Goal: Task Accomplishment & Management: Complete application form

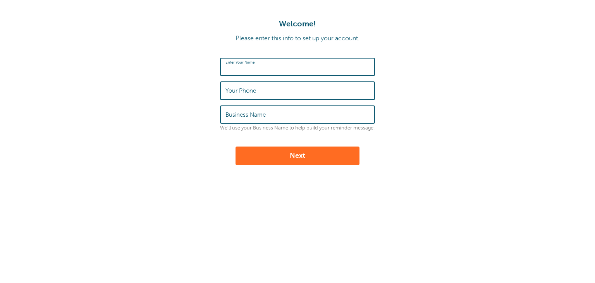
click at [265, 62] on input "Enter Your Name" at bounding box center [297, 66] width 144 height 17
type input "LUCHO"
type input "8324958558"
type input "L"
type input "LUCHO"
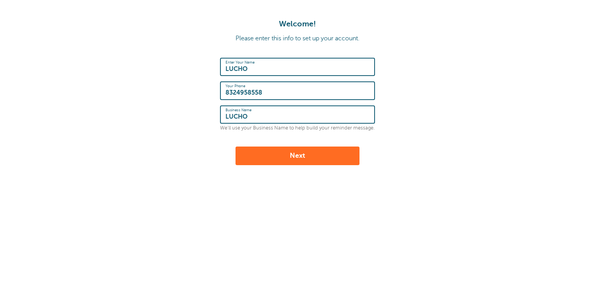
click at [275, 72] on input "LUCHO" at bounding box center [297, 66] width 144 height 17
type input "L"
type input "Patty"
click at [315, 154] on button "Next" at bounding box center [298, 155] width 124 height 19
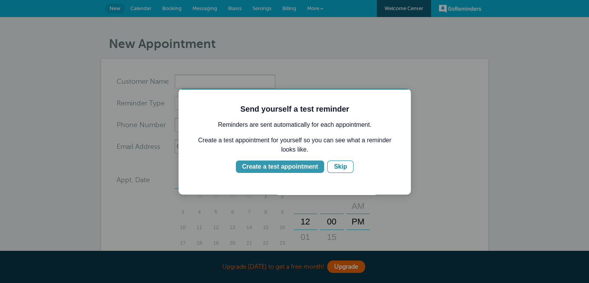
click at [291, 166] on div "Create a test appointment" at bounding box center [280, 166] width 76 height 9
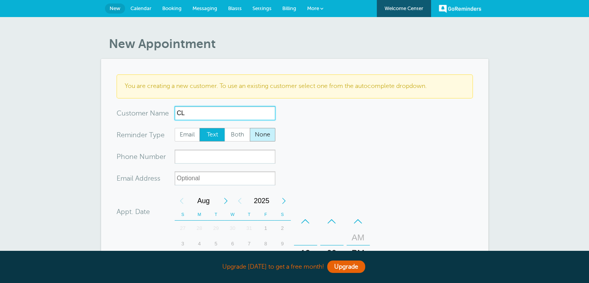
type input "C"
type input "Client Test1"
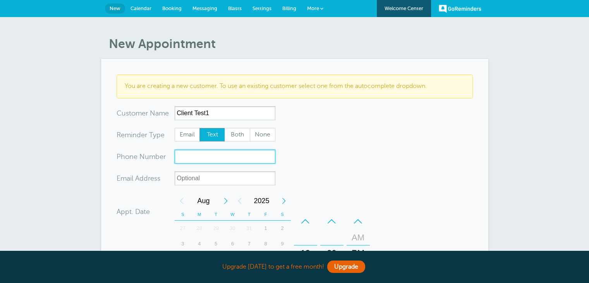
click at [210, 155] on input "xxx-no-autofill" at bounding box center [225, 157] width 101 height 14
type input "8324958558"
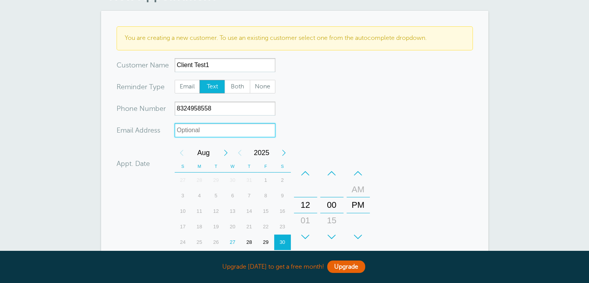
scroll to position [116, 0]
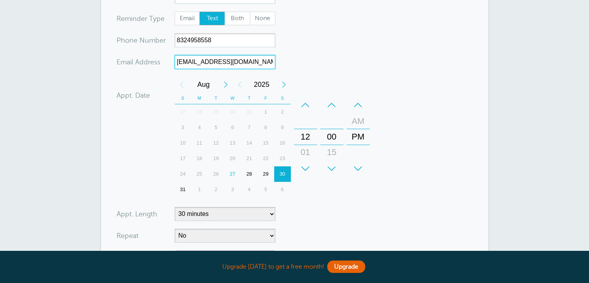
type input "[EMAIL_ADDRESS][DOMAIN_NAME]"
click at [249, 175] on div "28" at bounding box center [249, 173] width 17 height 15
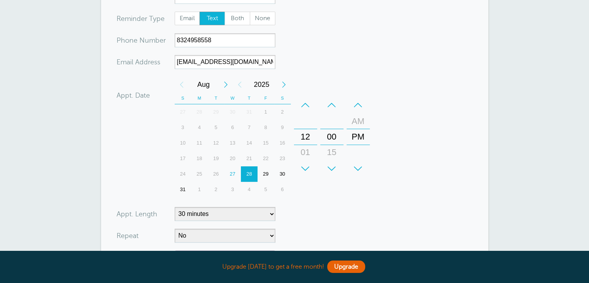
click at [267, 170] on div "29" at bounding box center [266, 173] width 17 height 15
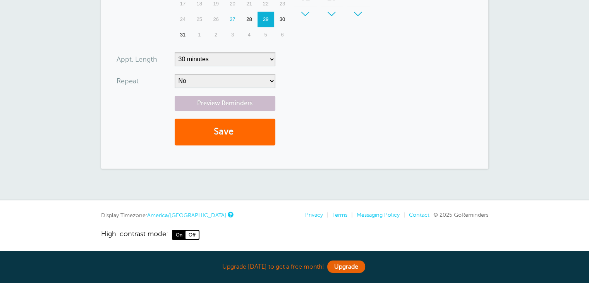
scroll to position [271, 0]
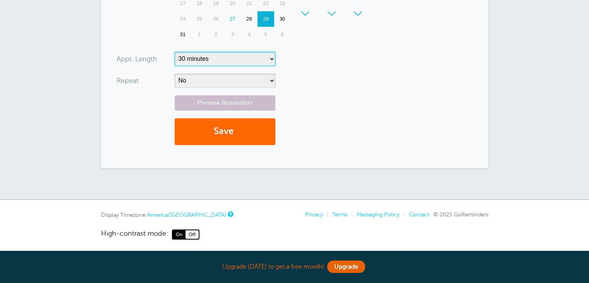
click at [203, 59] on select "5 minutes 10 minutes 15 minutes 20 minutes 25 minutes 30 minutes 35 minutes 40 …" at bounding box center [225, 59] width 101 height 14
select select "120"
click at [175, 52] on select "5 minutes 10 minutes 15 minutes 20 minutes 25 minutes 30 minutes 35 minutes 40 …" at bounding box center [225, 59] width 101 height 14
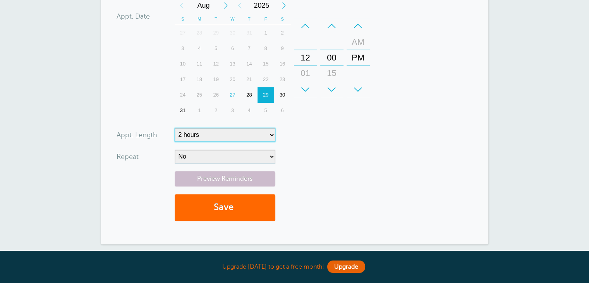
scroll to position [194, 0]
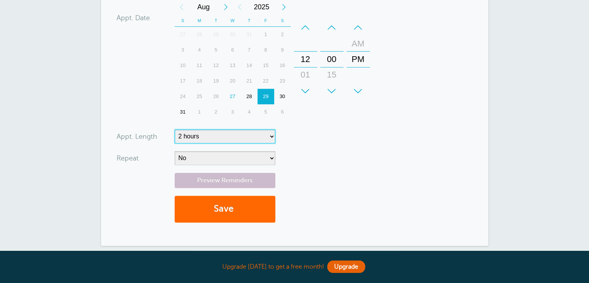
click at [303, 59] on div "12" at bounding box center [305, 59] width 19 height 15
click at [303, 58] on div "12" at bounding box center [305, 59] width 19 height 15
click at [331, 92] on div "+" at bounding box center [331, 90] width 23 height 15
click at [332, 26] on div "–" at bounding box center [331, 27] width 23 height 15
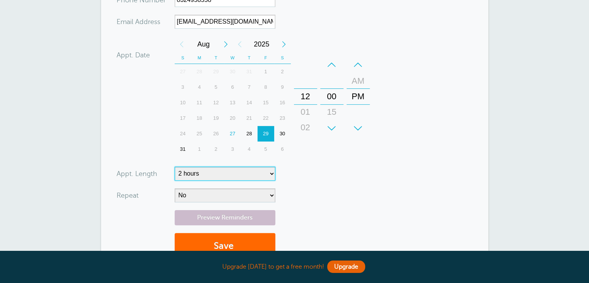
scroll to position [155, 0]
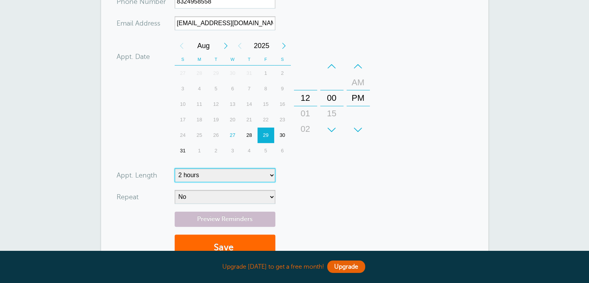
click at [304, 112] on div "01" at bounding box center [305, 113] width 19 height 15
click at [304, 112] on div "02" at bounding box center [305, 113] width 19 height 15
click at [304, 112] on div "03" at bounding box center [305, 113] width 19 height 15
click at [304, 112] on div "04" at bounding box center [305, 113] width 19 height 15
click at [304, 112] on div "05" at bounding box center [305, 113] width 19 height 15
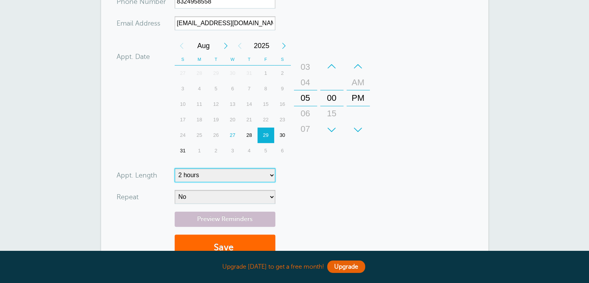
click at [304, 112] on div "06" at bounding box center [305, 113] width 19 height 15
click at [304, 112] on div "07" at bounding box center [305, 113] width 19 height 15
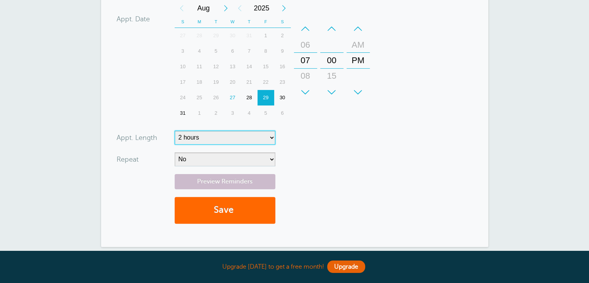
scroll to position [194, 0]
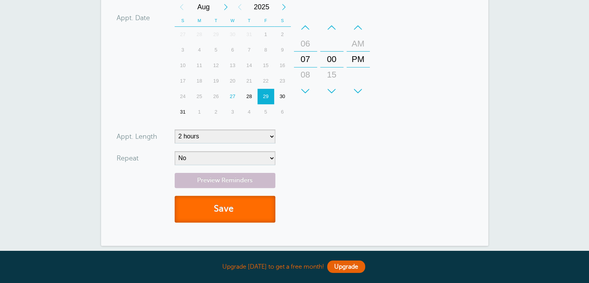
click at [226, 208] on button "Save" at bounding box center [225, 209] width 101 height 27
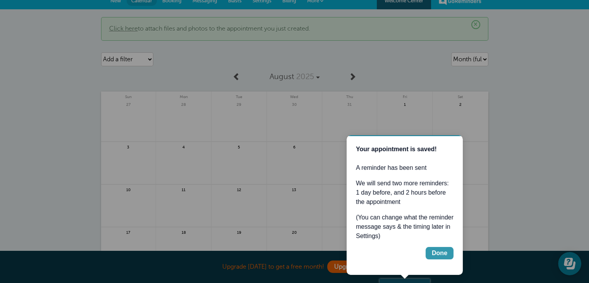
click at [442, 250] on div "Done" at bounding box center [439, 252] width 15 height 9
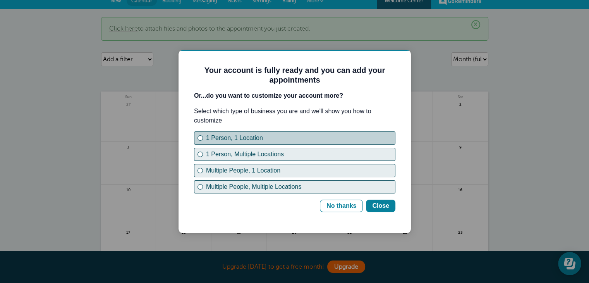
click at [219, 135] on div "1 Person, 1 Location" at bounding box center [300, 137] width 189 height 9
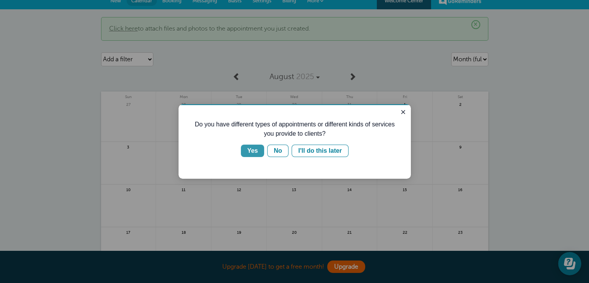
click at [259, 149] on button "Yes" at bounding box center [252, 150] width 23 height 12
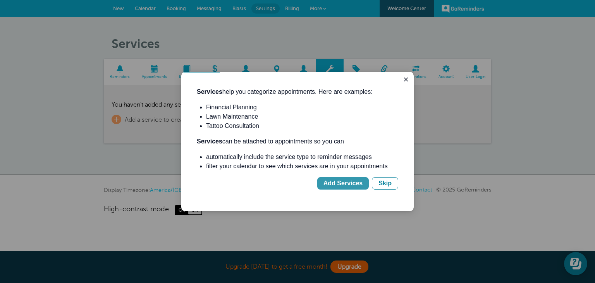
click at [337, 185] on div "Add Services" at bounding box center [342, 183] width 39 height 9
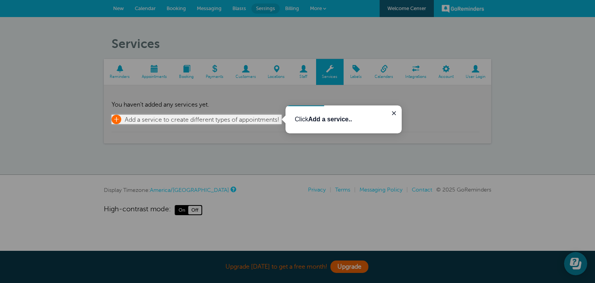
click at [118, 119] on span "+" at bounding box center [117, 119] width 10 height 9
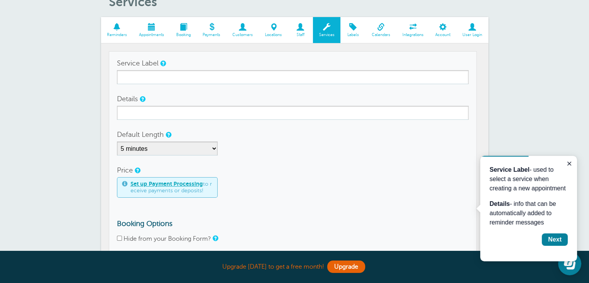
scroll to position [44, 0]
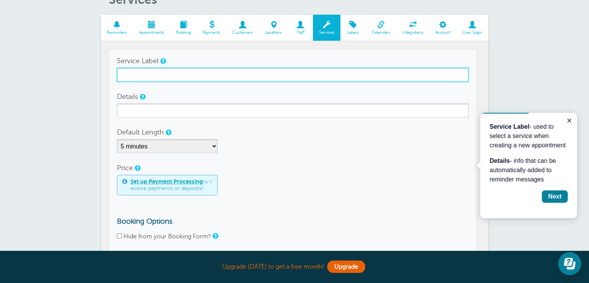
click at [144, 74] on input "Service Label" at bounding box center [293, 75] width 352 height 14
type input "Tequila Tasting"
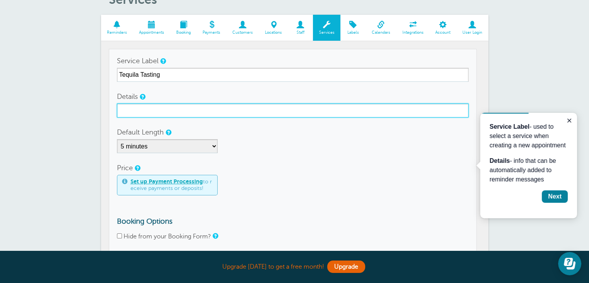
click at [156, 107] on input "Details" at bounding box center [293, 110] width 352 height 14
type input "Your Tequila Tasting at LUCHO from 7-9pm"
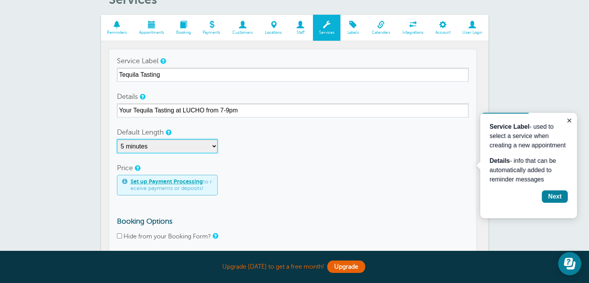
click at [183, 144] on select "5 minutes 10 minutes 15 minutes 20 minutes 25 minutes 30 minutes 35 minutes 40 …" at bounding box center [167, 146] width 101 height 14
select select "120"
click at [117, 139] on select "5 minutes 10 minutes 15 minutes 20 minutes 25 minutes 30 minutes 35 minutes 40 …" at bounding box center [167, 146] width 101 height 14
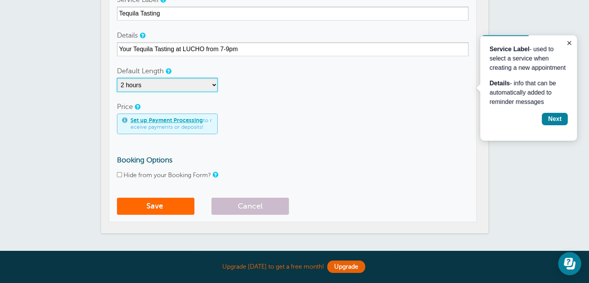
scroll to position [122, 0]
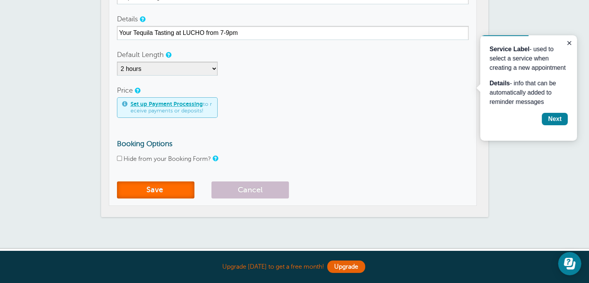
click at [148, 189] on button "Save" at bounding box center [155, 189] width 77 height 17
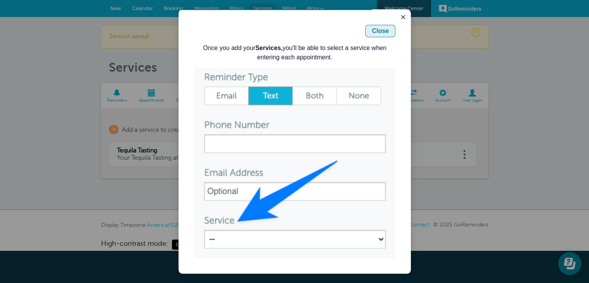
click at [380, 31] on div "Close" at bounding box center [380, 30] width 17 height 9
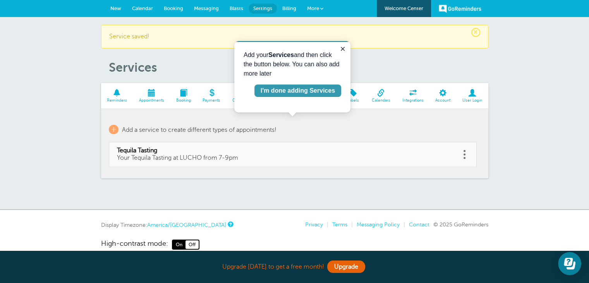
click at [280, 93] on div "I'm done adding Services" at bounding box center [298, 90] width 74 height 9
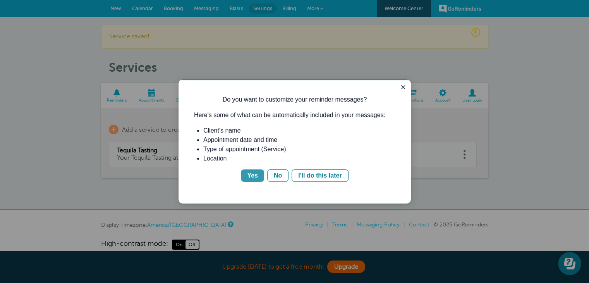
click at [256, 174] on div "Yes" at bounding box center [252, 175] width 11 height 9
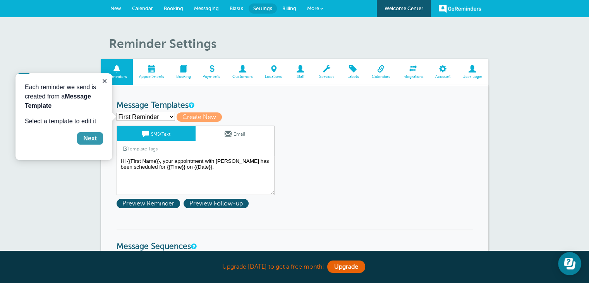
click at [90, 140] on div "Next" at bounding box center [90, 138] width 14 height 9
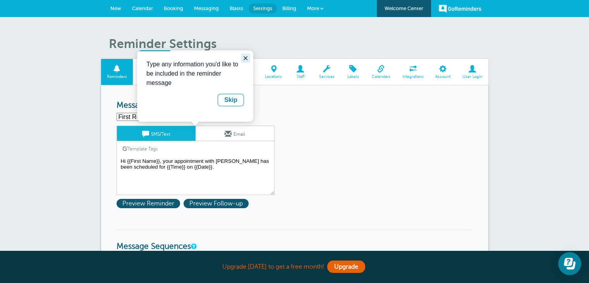
click at [248, 58] on icon "Close guide" at bounding box center [246, 58] width 6 height 6
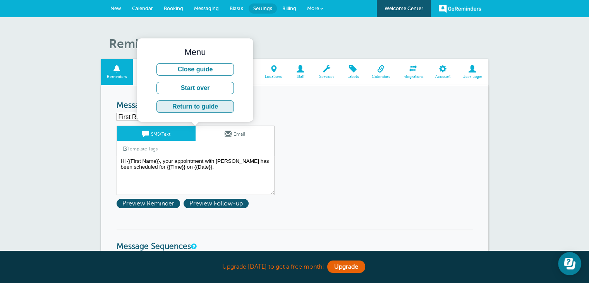
click at [192, 107] on button "Return to guide" at bounding box center [195, 106] width 77 height 12
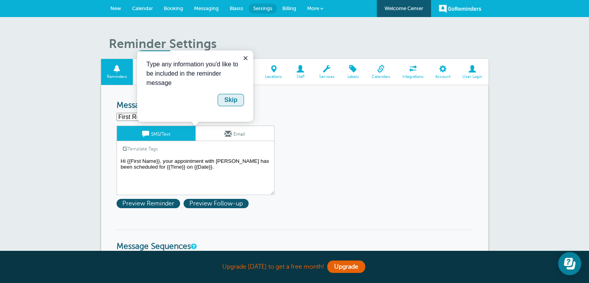
click at [227, 102] on div "Skip" at bounding box center [230, 99] width 13 height 9
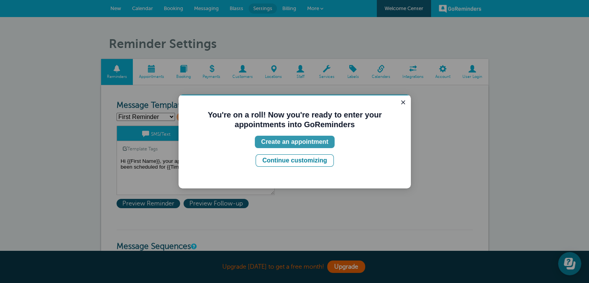
click at [288, 144] on div "Create an appointment" at bounding box center [294, 141] width 67 height 9
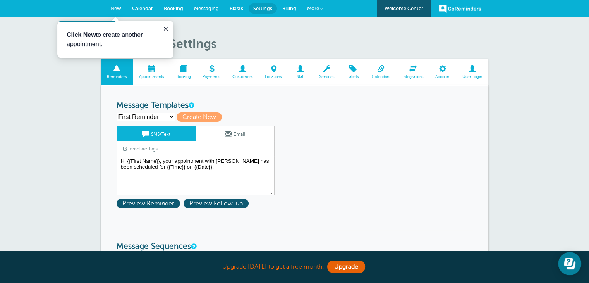
click at [163, 162] on textarea "Hi {{First Name}}, your appointment with LUCHO has been scheduled for {{Time}} …" at bounding box center [196, 175] width 158 height 39
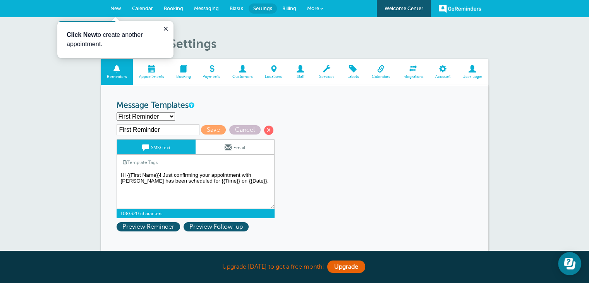
drag, startPoint x: 212, startPoint y: 175, endPoint x: 240, endPoint y: 172, distance: 28.8
click at [240, 172] on textarea "Hi {{First Name}}, your appointment with LUCHO has been scheduled for {{Time}} …" at bounding box center [196, 189] width 158 height 39
click at [248, 174] on textarea "Hi {{First Name}}, your appointment with LUCHO has been scheduled for {{Time}} …" at bounding box center [196, 189] width 158 height 39
click at [199, 174] on textarea "Hi {{First Name}}, your appointment with LUCHO has been scheduled for {{Time}} …" at bounding box center [196, 189] width 158 height 39
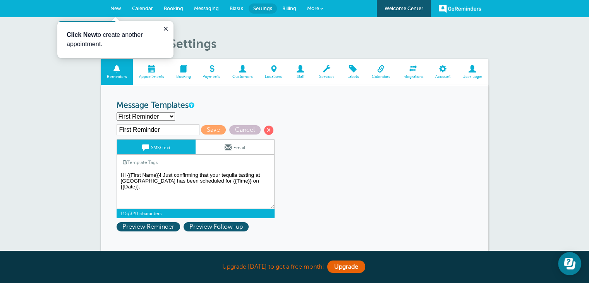
click at [253, 180] on textarea "Hi {{First Name}}, your appointment with LUCHO has been scheduled for {{Time}} …" at bounding box center [196, 189] width 158 height 39
type textarea "Hi {{First Name}}! Just confirming that your tequila tasting at [GEOGRAPHIC_DAT…"
click at [132, 225] on span "Preview Reminder" at bounding box center [149, 226] width 64 height 9
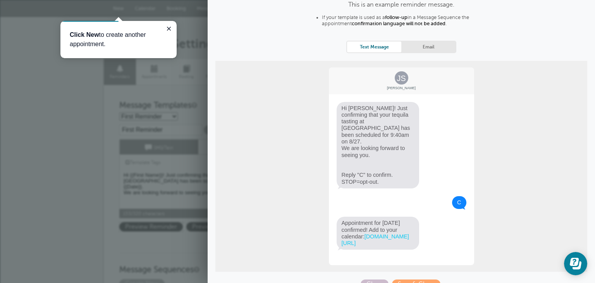
scroll to position [53, 0]
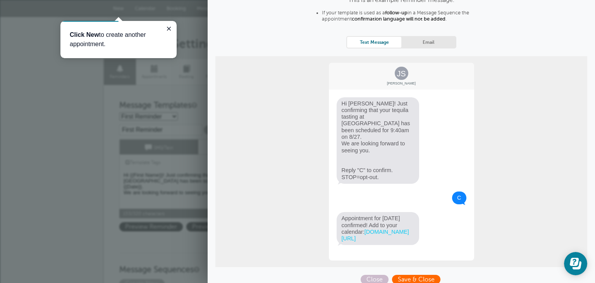
click at [423, 275] on span "Save & Close" at bounding box center [416, 279] width 48 height 9
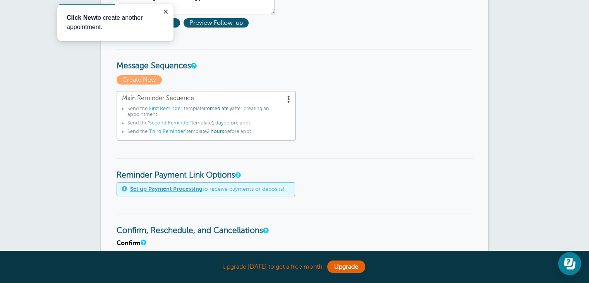
scroll to position [155, 0]
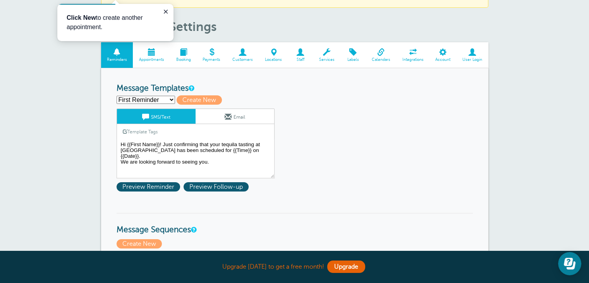
scroll to position [39, 0]
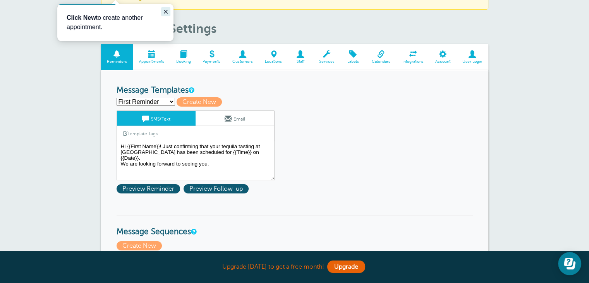
click at [167, 12] on icon "Close guide" at bounding box center [166, 12] width 4 height 4
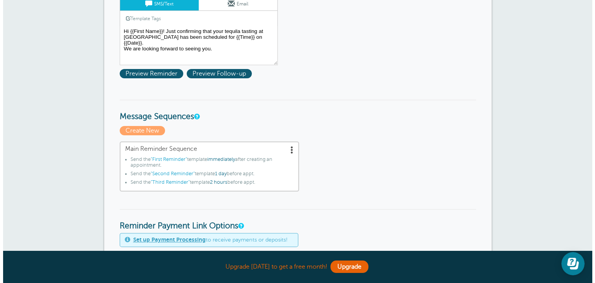
scroll to position [155, 0]
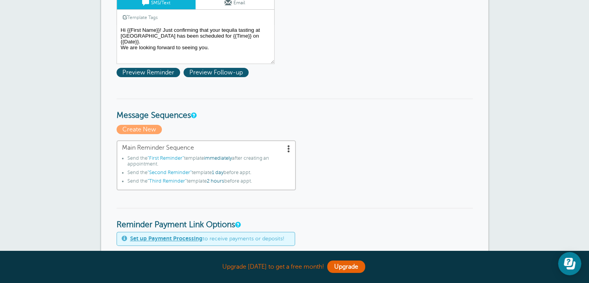
click at [218, 170] on span "1 day" at bounding box center [218, 172] width 12 height 5
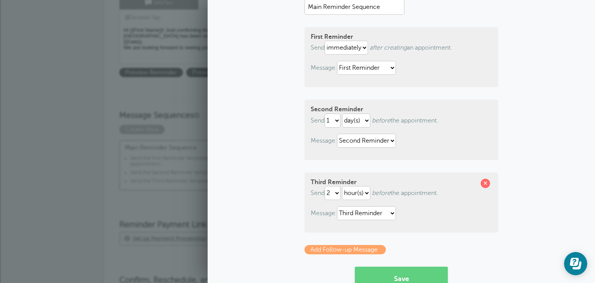
scroll to position [77, 0]
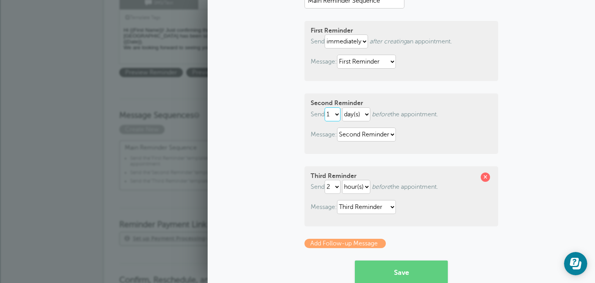
click at [334, 115] on select "1 2 3 4 5 6 7 8 9 10 11 12 13 14 15 16 17 18 19 20 21 22 23 24 25 26 27 28 29 30" at bounding box center [333, 114] width 16 height 14
select select "3"
click at [325, 107] on select "1 2 3 4 5 6 7 8 9 10 11 12 13 14 15 16 17 18 19 20 21 22 23 24 25 26 27 28 29 30" at bounding box center [333, 114] width 16 height 14
click at [331, 185] on select "1 2 3 4 5 6 7 8 9 10 11 12 13 14 15 16 17 18 19 20 21 22 23 24 25 26 27 28 29 30" at bounding box center [333, 187] width 16 height 14
select select "1"
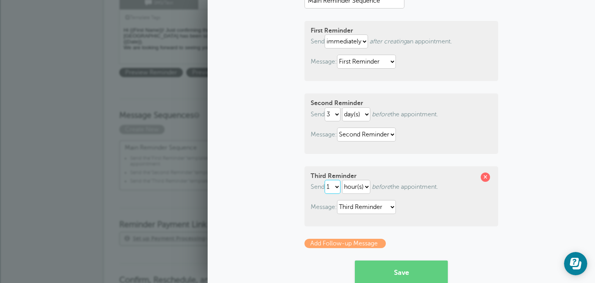
click at [325, 180] on select "1 2 3 4 5 6 7 8 9 10 11 12 13 14 15 16 17 18 19 20 21 22 23 24 25 26 27 28 29 30" at bounding box center [333, 187] width 16 height 14
click at [346, 186] on select "hour(s) day(s)" at bounding box center [356, 187] width 28 height 14
select select "DAY"
click at [342, 180] on select "hour(s) day(s)" at bounding box center [356, 187] width 28 height 14
click at [397, 275] on button "Save" at bounding box center [401, 271] width 93 height 23
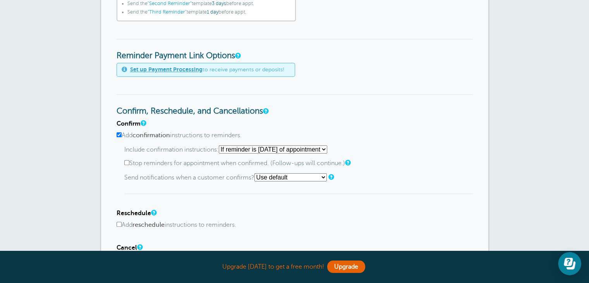
scroll to position [349, 0]
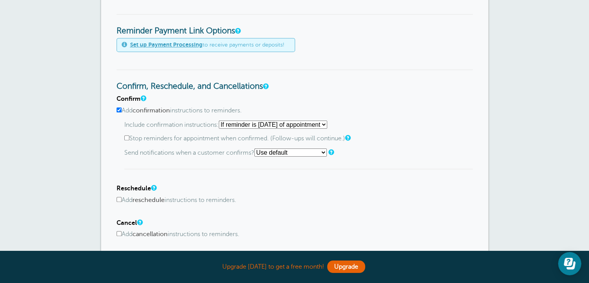
click at [126, 136] on input "Stop reminders for appointment when confirmed. (Follow-ups will continue.)" at bounding box center [126, 137] width 5 height 5
checkbox input "false"
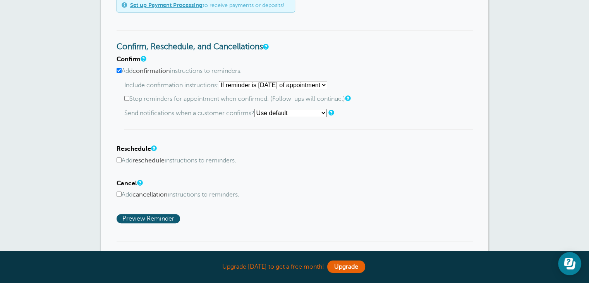
scroll to position [387, 0]
click at [118, 160] on input "Add reschedule instructions to reminders." at bounding box center [119, 160] width 5 height 5
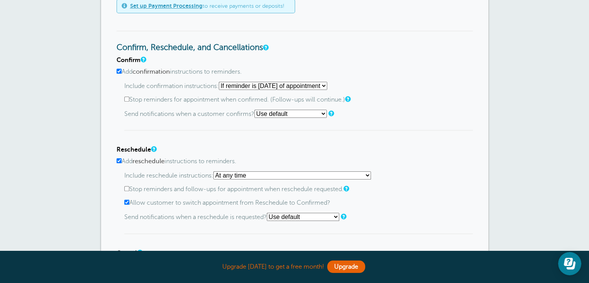
click at [119, 158] on input "Add reschedule instructions to reminders." at bounding box center [119, 160] width 5 height 5
checkbox input "false"
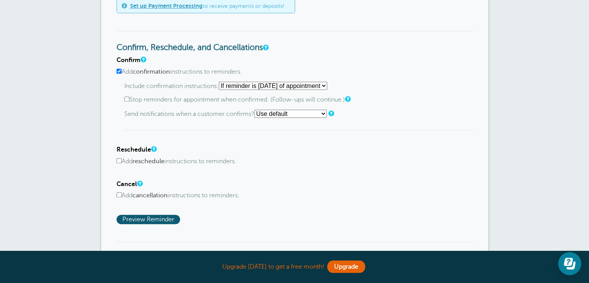
click at [120, 192] on input "Add cancellation instructions to reminders." at bounding box center [119, 194] width 5 height 5
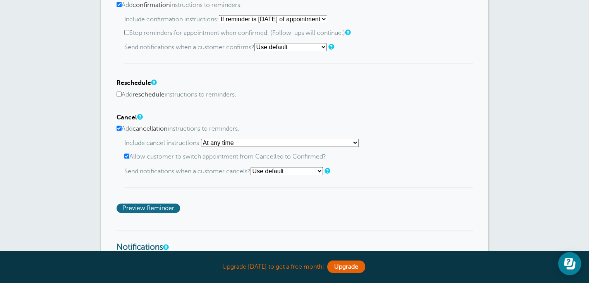
scroll to position [465, 0]
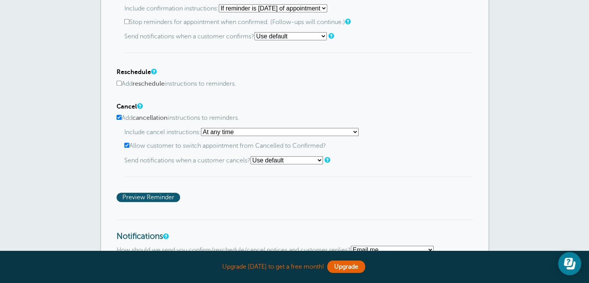
click at [119, 115] on input "Add cancellation instructions to reminders." at bounding box center [119, 117] width 5 height 5
checkbox input "false"
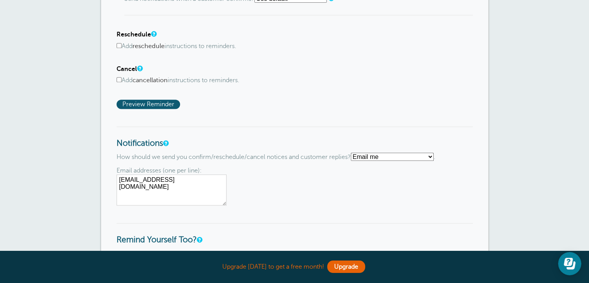
scroll to position [504, 0]
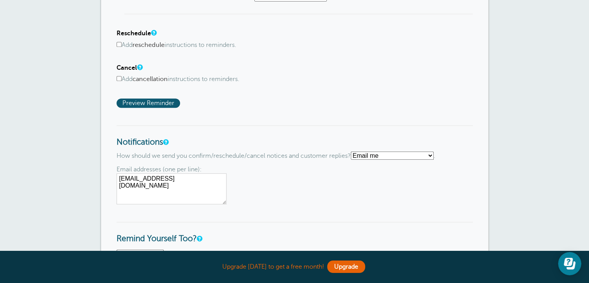
click at [361, 152] on select "Text me Email me Don't send me notifications" at bounding box center [392, 155] width 83 height 8
select select "4"
click at [354, 151] on select "Text me Email me Don't send me notifications" at bounding box center [392, 155] width 83 height 8
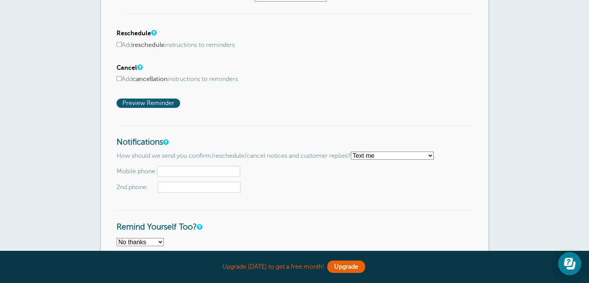
click at [199, 171] on input "text" at bounding box center [198, 171] width 83 height 11
type input "8324958558"
type input "8326074992"
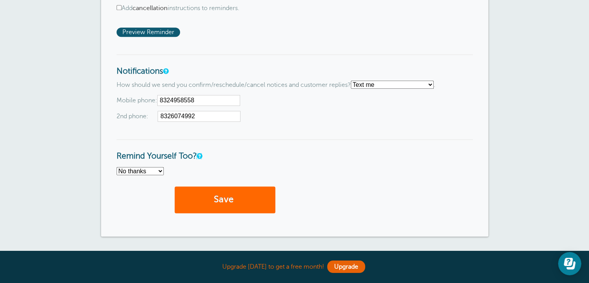
scroll to position [581, 0]
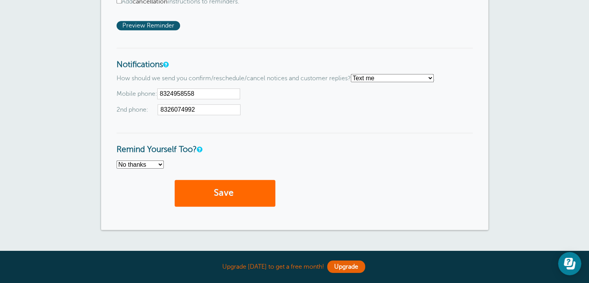
click at [139, 160] on select "No thanks Yes, text me Yes, email me" at bounding box center [140, 164] width 47 height 8
select select "4"
click at [117, 160] on select "No thanks Yes, text me Yes, email me" at bounding box center [140, 164] width 47 height 8
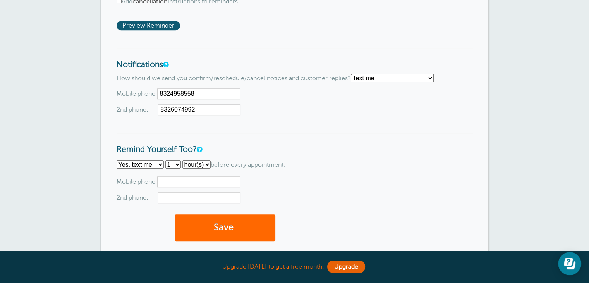
click at [177, 182] on input "text" at bounding box center [198, 181] width 83 height 11
type input "8324958558"
type input "8326074992"
click at [214, 220] on button "Save" at bounding box center [225, 227] width 101 height 27
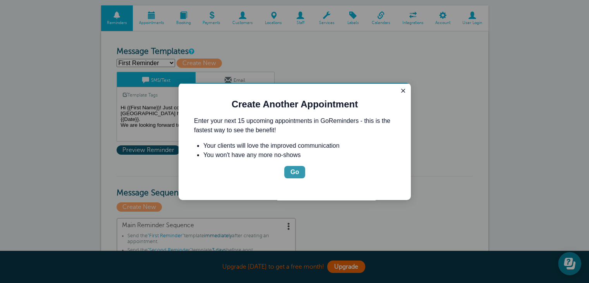
click at [296, 173] on div "Go" at bounding box center [295, 171] width 9 height 9
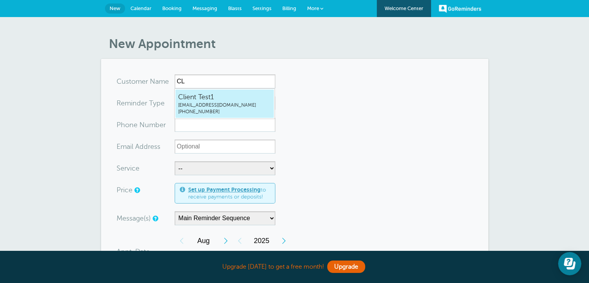
type input "C"
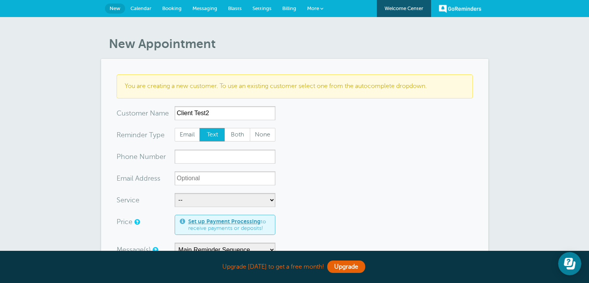
type input "Client Test2"
click at [192, 157] on input "xxx-no-autofill" at bounding box center [225, 157] width 101 height 14
type input "8324958558"
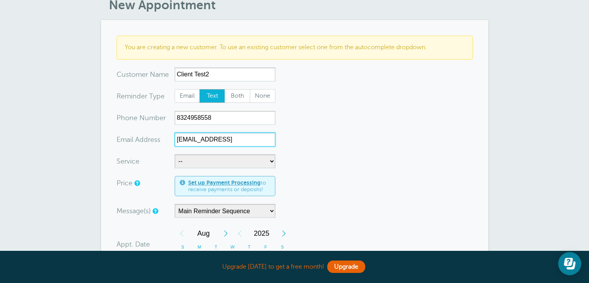
type input "[EMAIL_ADDRESS]"
click at [201, 149] on form "You are creating a new customer. To use an existing customer select one from th…" at bounding box center [295, 254] width 356 height 436
click at [205, 126] on form "You are creating a new customer. To use an existing customer select one from th…" at bounding box center [295, 254] width 356 height 436
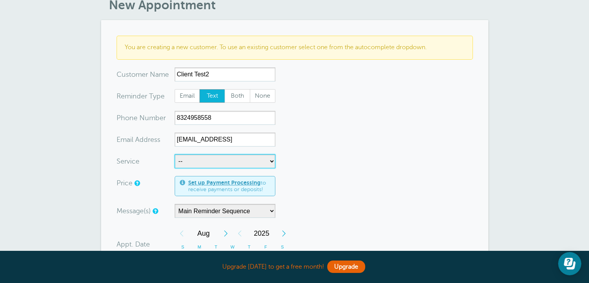
click at [250, 164] on select "-- Tequila Tasting" at bounding box center [225, 161] width 101 height 14
select select "28096"
click at [175, 154] on select "-- Tequila Tasting" at bounding box center [225, 161] width 101 height 14
select select "120"
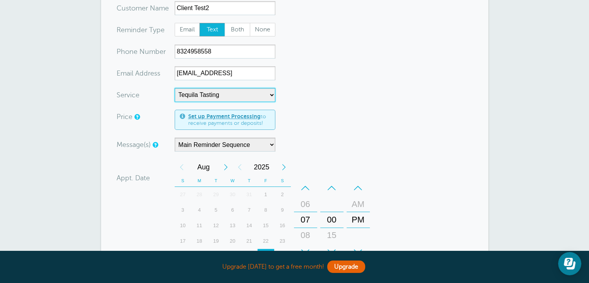
scroll to position [116, 0]
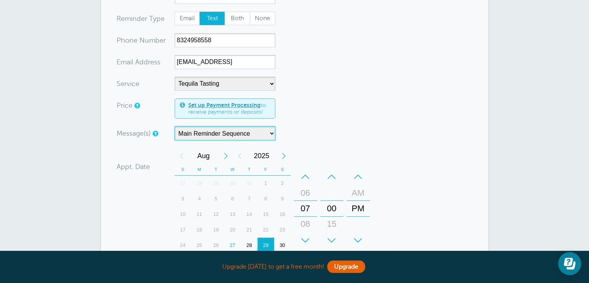
click at [230, 134] on select "Main Reminder Sequence" at bounding box center [225, 133] width 101 height 14
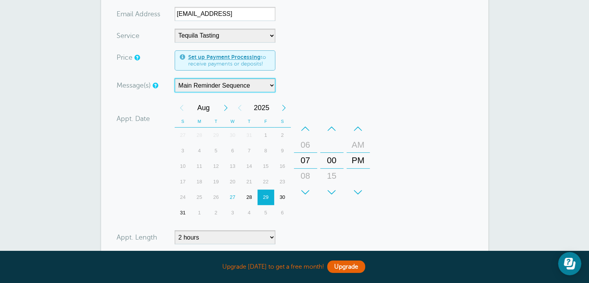
scroll to position [194, 0]
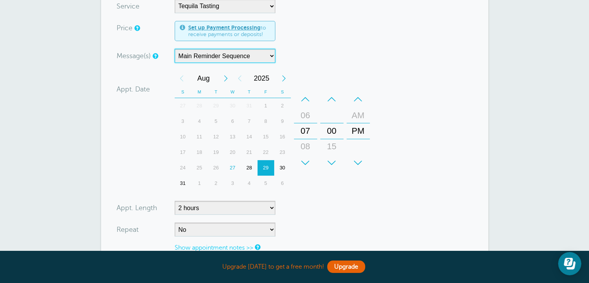
click at [285, 78] on div "Next Year" at bounding box center [284, 78] width 14 height 15
click at [216, 120] on div "4" at bounding box center [216, 121] width 17 height 15
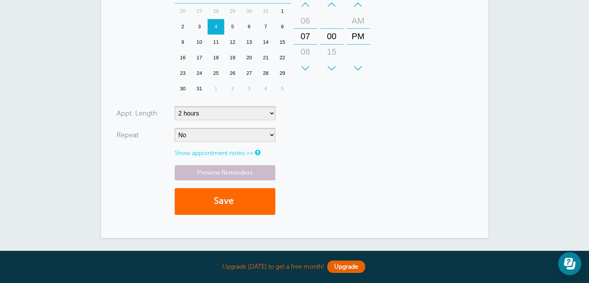
scroll to position [310, 0]
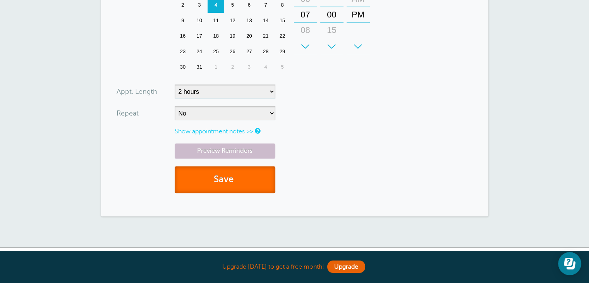
click at [227, 181] on button "Save" at bounding box center [225, 179] width 101 height 27
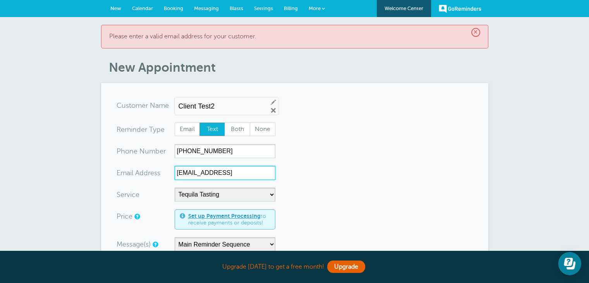
click at [265, 171] on input "[EMAIL_ADDRESS]" at bounding box center [225, 173] width 101 height 14
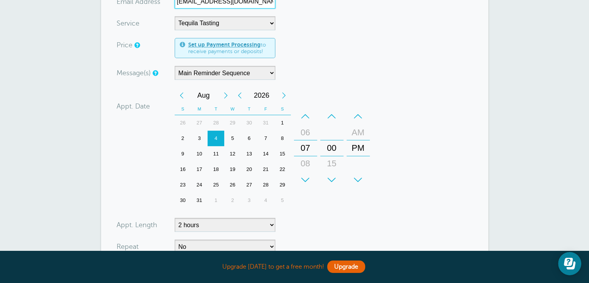
scroll to position [271, 0]
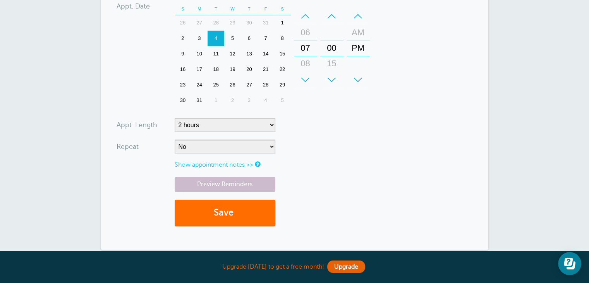
type input "[EMAIL_ADDRESS][DOMAIN_NAME]"
click at [229, 217] on button "Save" at bounding box center [225, 213] width 101 height 27
